Goal: Book appointment/travel/reservation

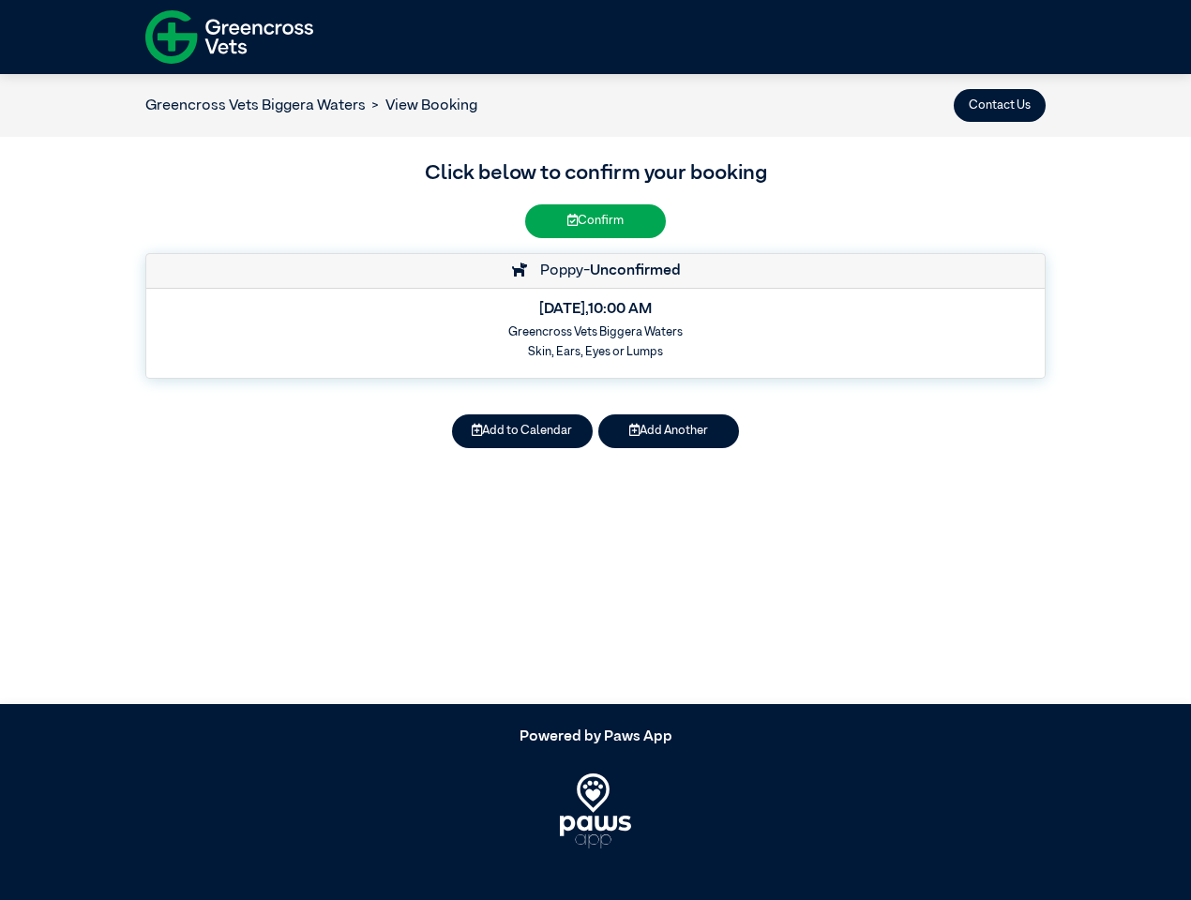
click at [1000, 105] on button "Contact Us" at bounding box center [1000, 105] width 92 height 33
click at [522, 431] on button "Add to Calendar" at bounding box center [522, 430] width 141 height 33
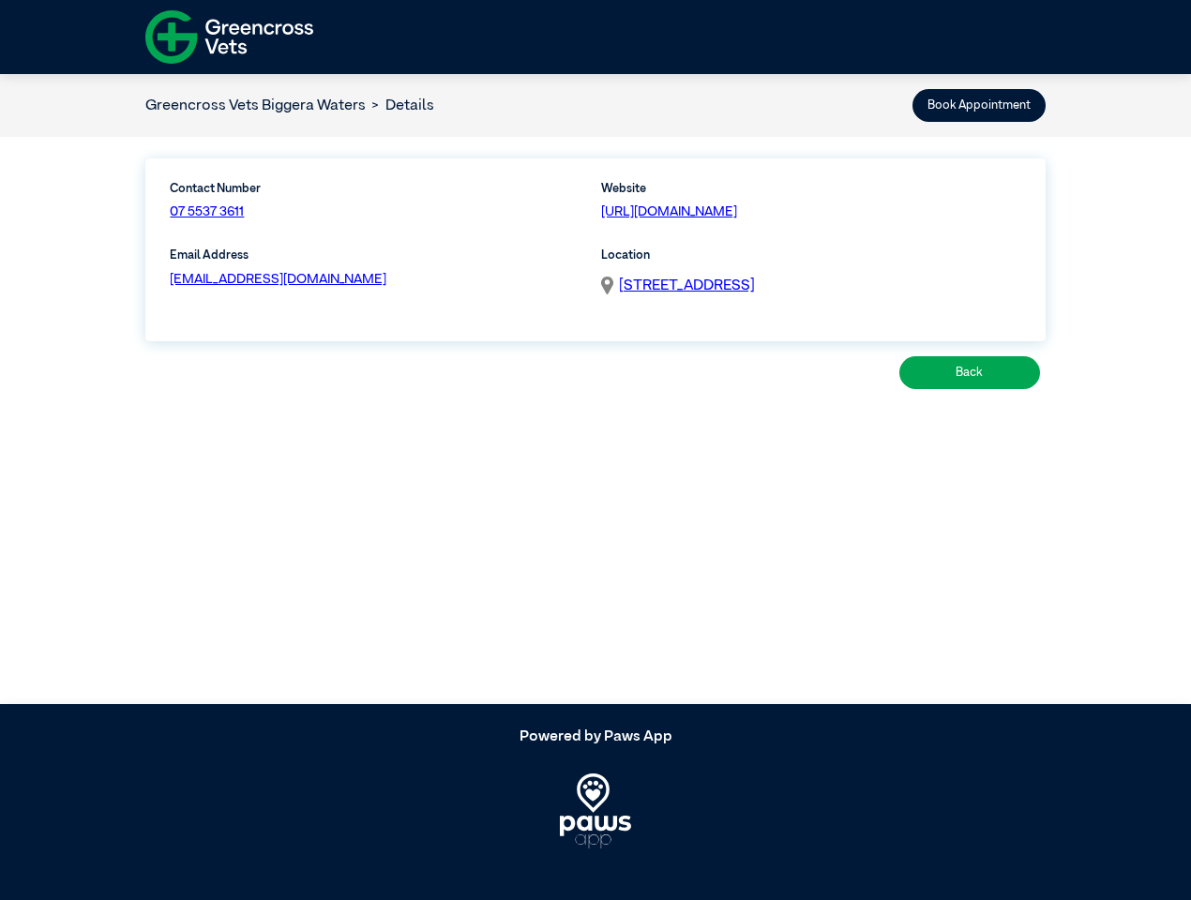
click at [669, 431] on article "Greencross Vets Biggera Waters Details Book Appointment Contact Number 07 5537 …" at bounding box center [595, 389] width 1191 height 630
